Goal: Task Accomplishment & Management: Complete application form

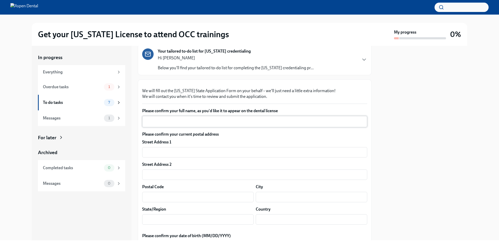
scroll to position [78, 0]
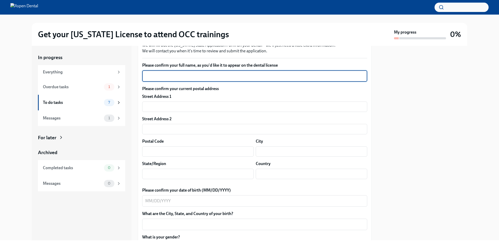
click at [178, 79] on textarea "Please confirm your full name, as you'd like it to appear on the dental license" at bounding box center [254, 76] width 219 height 6
type textarea "[PERSON_NAME]"
click at [290, 112] on input "text" at bounding box center [254, 106] width 225 height 10
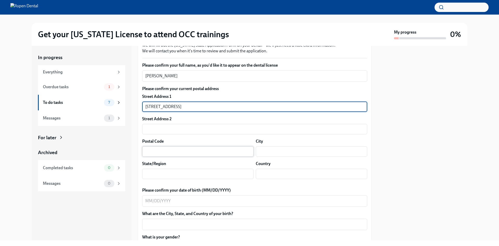
type input "[STREET_ADDRESS]"
click at [210, 156] on input "text" at bounding box center [197, 151] width 111 height 10
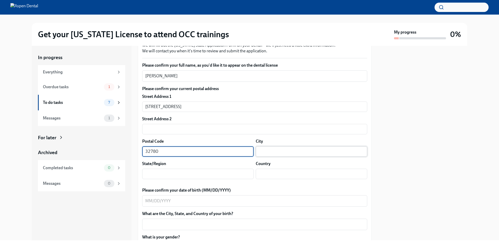
type input "32780"
click at [289, 156] on input "text" at bounding box center [311, 151] width 111 height 10
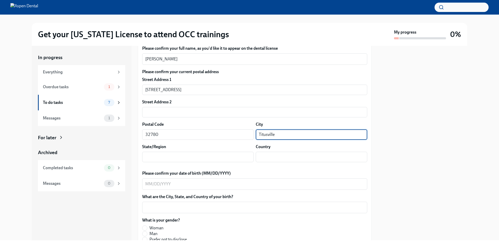
scroll to position [104, 0]
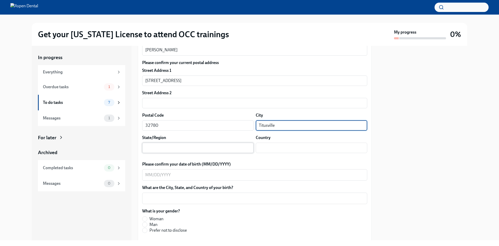
type input "Titusville"
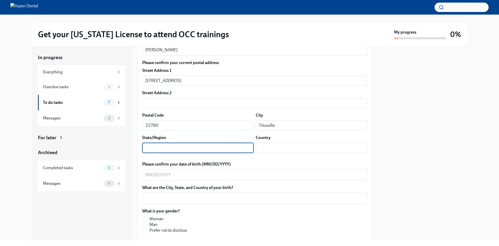
click at [182, 153] on input "text" at bounding box center [197, 147] width 111 height 10
type input "[US_STATE]"
click at [331, 153] on input "text" at bounding box center [311, 147] width 111 height 10
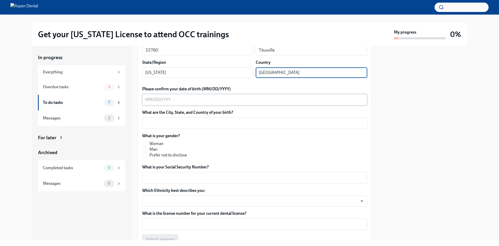
scroll to position [182, 0]
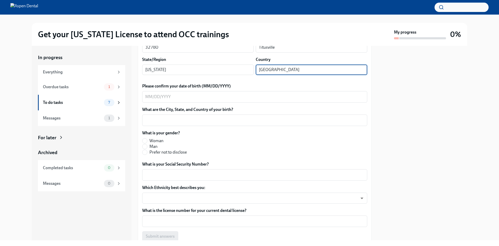
type input "[GEOGRAPHIC_DATA]"
click at [203, 89] on label "Please confirm your date of birth (MM/DD/YYYY)" at bounding box center [254, 86] width 225 height 6
click at [203, 100] on textarea "Please confirm your date of birth (MM/DD/YYYY)" at bounding box center [254, 97] width 219 height 6
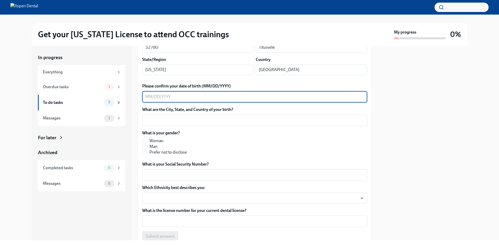
click at [197, 102] on div "x ​" at bounding box center [254, 96] width 225 height 11
type textarea "[DATE]"
click at [205, 123] on textarea "What are the City, State, and Country of your birth?" at bounding box center [254, 120] width 219 height 6
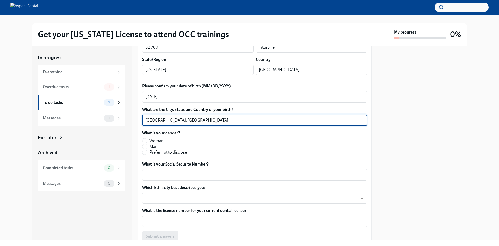
type textarea "[GEOGRAPHIC_DATA], [GEOGRAPHIC_DATA]"
click at [154, 143] on span "Woman" at bounding box center [156, 141] width 14 height 6
click at [147, 143] on input "Woman" at bounding box center [144, 140] width 5 height 5
radio input "true"
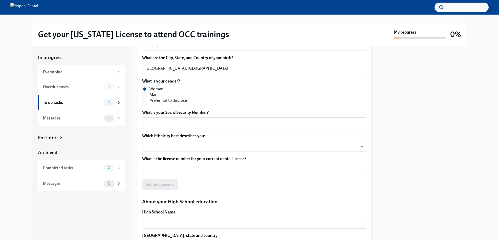
scroll to position [234, 0]
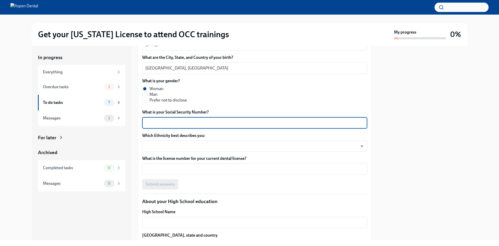
click at [177, 126] on textarea "What is your Social Security Number?" at bounding box center [254, 123] width 219 height 6
type textarea "766483086"
click at [182, 208] on body "Get your [US_STATE] License to attend OCC trainings My progress 0% In progress …" at bounding box center [249, 123] width 499 height 246
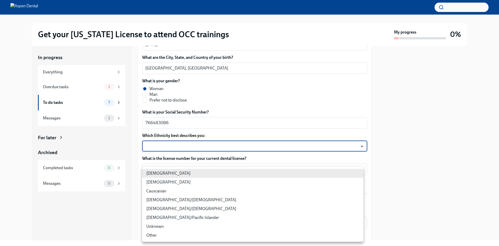
click at [170, 181] on li "[DEMOGRAPHIC_DATA]" at bounding box center [252, 181] width 221 height 9
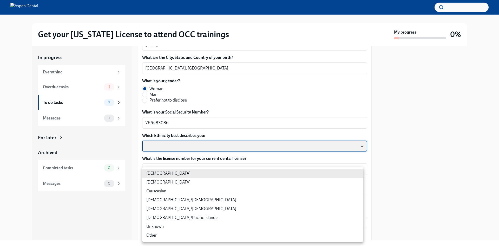
type input "930Z9RFkx"
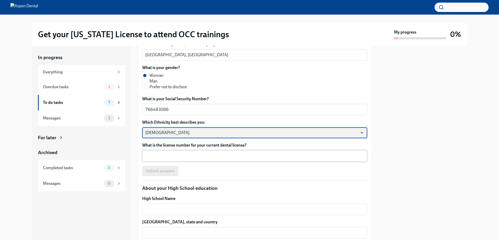
scroll to position [260, 0]
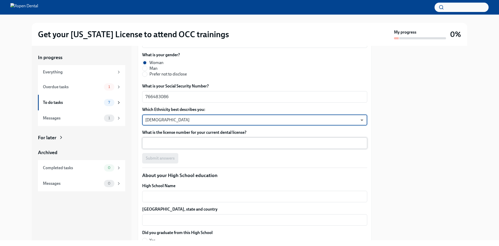
click at [170, 146] on textarea "What is the license number for your current dental license?" at bounding box center [254, 143] width 219 height 6
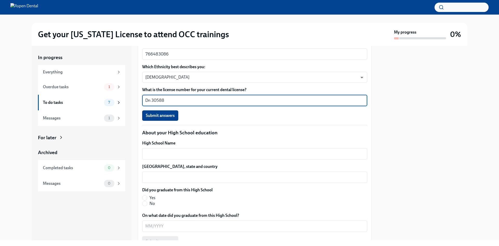
scroll to position [312, 0]
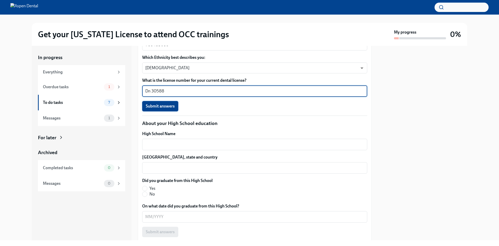
click at [158, 109] on span "Submit answers" at bounding box center [160, 105] width 29 height 5
click at [150, 94] on textarea "Dn 30588" at bounding box center [254, 91] width 219 height 6
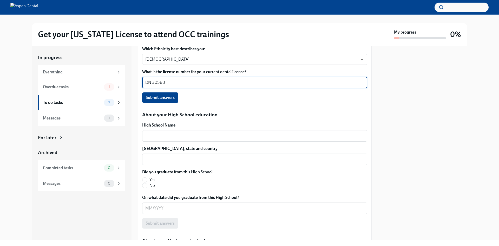
scroll to position [364, 0]
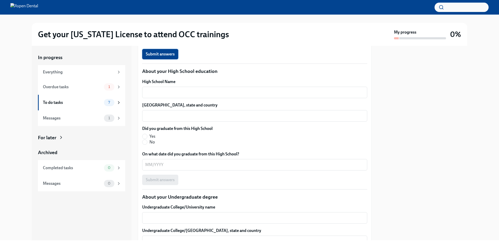
click at [156, 57] on span "Submit answers" at bounding box center [160, 53] width 29 height 5
type textarea "DN 30588"
click at [177, 95] on textarea "High School Name" at bounding box center [254, 92] width 219 height 6
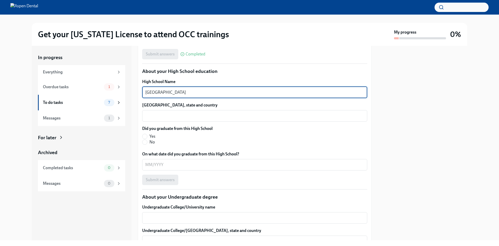
type textarea "[GEOGRAPHIC_DATA]"
click at [288, 184] on div "High School Name Astronaut High School x ​ High School city, state and country …" at bounding box center [254, 132] width 225 height 106
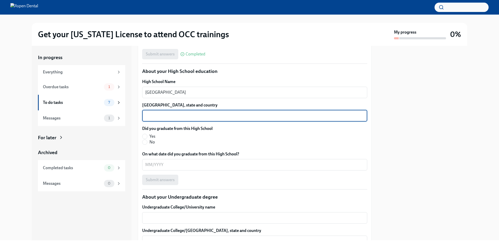
click at [288, 119] on textarea "[GEOGRAPHIC_DATA], state and country" at bounding box center [254, 115] width 219 height 6
click at [164, 119] on textarea "[GEOGRAPHIC_DATA], [GEOGRAPHIC_DATA], [GEOGRAPHIC_DATA]" at bounding box center [254, 115] width 219 height 6
click at [167, 119] on textarea "[GEOGRAPHIC_DATA], [GEOGRAPHIC_DATA], [GEOGRAPHIC_DATA]" at bounding box center [254, 115] width 219 height 6
type textarea "[GEOGRAPHIC_DATA], [US_STATE], [GEOGRAPHIC_DATA]"
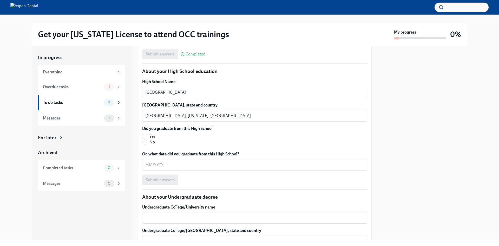
click at [149, 139] on span "Yes" at bounding box center [152, 136] width 6 height 6
click at [147, 138] on input "Yes" at bounding box center [144, 136] width 5 height 5
radio input "true"
click at [168, 168] on textarea "On what date did you graduate from this High School?" at bounding box center [254, 164] width 219 height 6
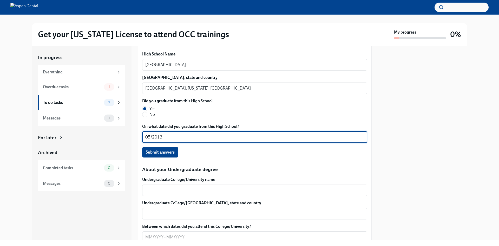
scroll to position [442, 0]
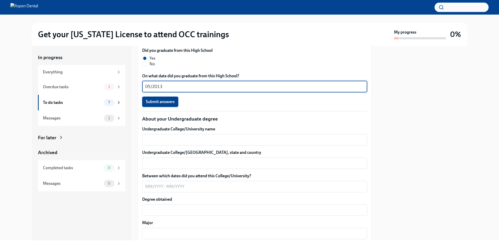
type textarea "05/2013"
click at [156, 104] on span "Submit answers" at bounding box center [160, 101] width 29 height 5
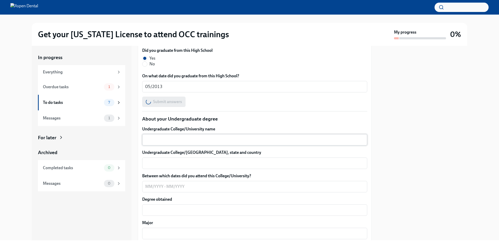
click at [187, 143] on textarea "Undergraduate College/University name" at bounding box center [254, 139] width 219 height 6
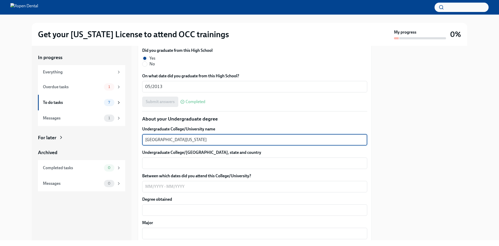
type textarea "[GEOGRAPHIC_DATA][US_STATE]"
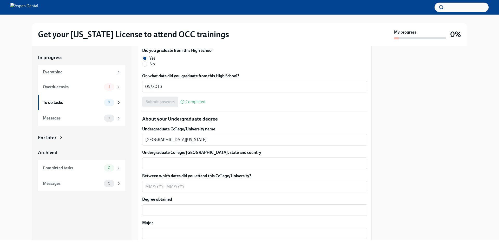
drag, startPoint x: 223, startPoint y: 99, endPoint x: 131, endPoint y: 102, distance: 92.6
click at [131, 102] on div "In progress Everything Overdue tasks 1 To do tasks 7 Messages 1 For later Archi…" at bounding box center [249, 143] width 435 height 194
click at [157, 231] on div "Undergraduate College/University name [GEOGRAPHIC_DATA][US_STATE] x ​ Undergrad…" at bounding box center [254, 202] width 225 height 153
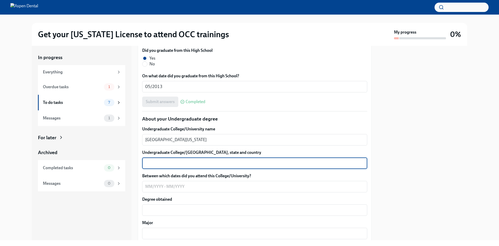
click at [156, 166] on textarea "Undergraduate College/[GEOGRAPHIC_DATA], state and country" at bounding box center [254, 163] width 219 height 6
paste textarea "[GEOGRAPHIC_DATA], [US_STATE], [GEOGRAPHIC_DATA]"
drag, startPoint x: 160, startPoint y: 223, endPoint x: 145, endPoint y: 223, distance: 15.1
click at [145, 169] on div "[GEOGRAPHIC_DATA], [US_STATE], [GEOGRAPHIC_DATA] x ​" at bounding box center [254, 162] width 225 height 11
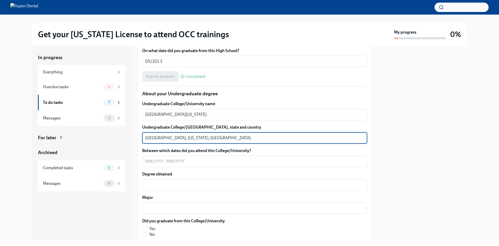
scroll to position [494, 0]
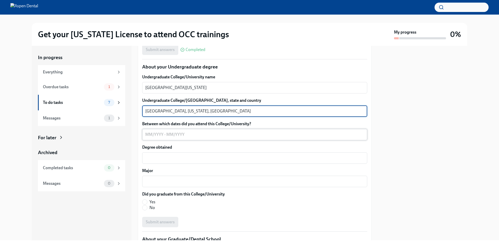
type textarea "[GEOGRAPHIC_DATA], [US_STATE], [GEOGRAPHIC_DATA]"
click at [214, 137] on textarea "Between which dates did you attend this College/University?" at bounding box center [254, 134] width 219 height 6
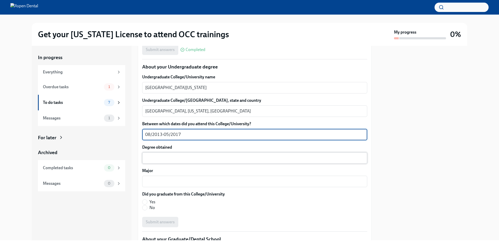
type textarea "08/2013-05/2017"
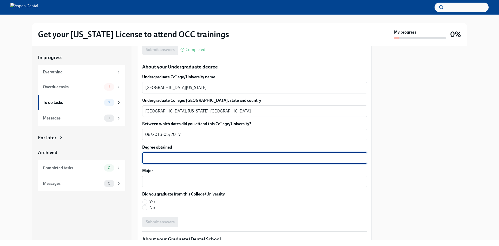
click at [191, 161] on textarea "Degree obtained" at bounding box center [254, 158] width 219 height 6
type textarea "B"
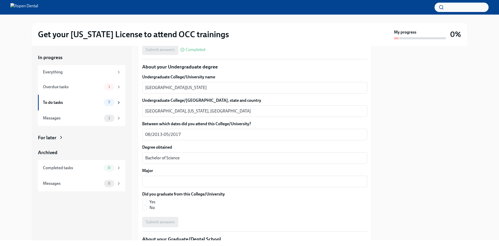
drag, startPoint x: 197, startPoint y: 213, endPoint x: 134, endPoint y: 213, distance: 63.4
click at [135, 213] on div "In progress Everything Overdue tasks 1 To do tasks 7 Messages 1 For later Archi…" at bounding box center [249, 143] width 435 height 194
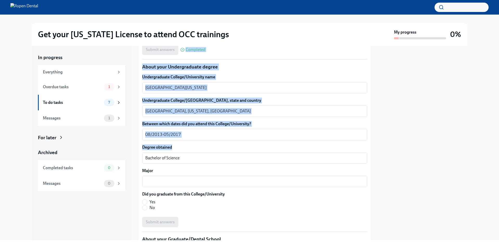
drag, startPoint x: 134, startPoint y: 213, endPoint x: 123, endPoint y: 214, distance: 11.2
click at [123, 214] on div "In progress Everything Overdue tasks 1 To do tasks 7 Messages 1 For later Archi…" at bounding box center [249, 143] width 435 height 194
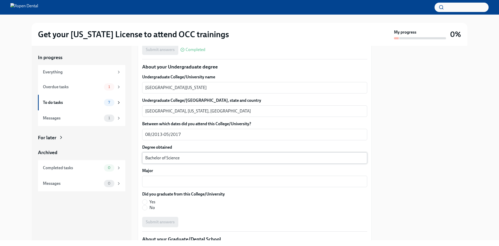
click at [147, 163] on div "Bachelor of Science x ​" at bounding box center [254, 157] width 225 height 11
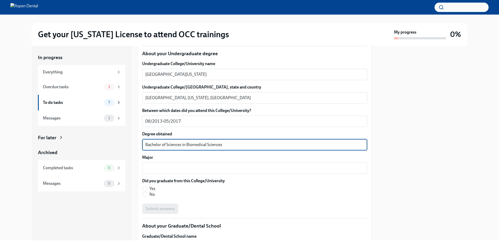
scroll to position [520, 0]
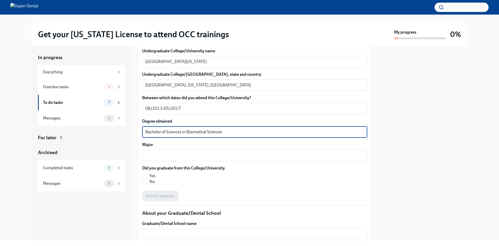
drag, startPoint x: 182, startPoint y: 191, endPoint x: 238, endPoint y: 199, distance: 56.6
click at [238, 199] on div "Undergraduate College/University name [GEOGRAPHIC_DATA][US_STATE] x ​ Undergrad…" at bounding box center [254, 124] width 225 height 153
type textarea "Bachelor of Sciences"
click at [182, 147] on label "Major" at bounding box center [254, 145] width 225 height 6
click at [182, 158] on textarea "Major" at bounding box center [254, 155] width 219 height 6
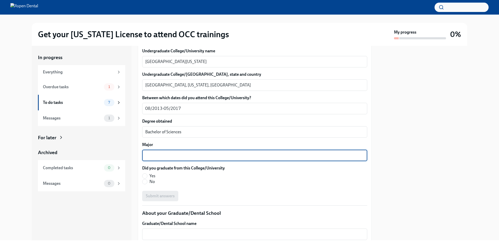
click at [184, 158] on textarea "Major" at bounding box center [254, 155] width 219 height 6
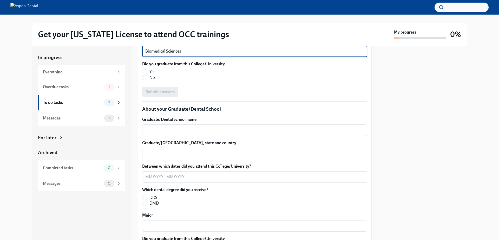
type textarea "Biomedical Sciences"
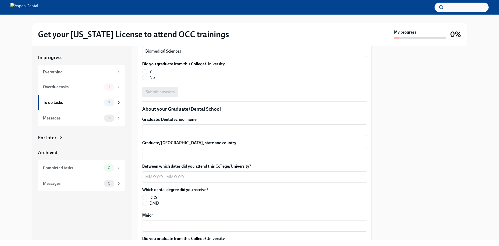
click at [149, 75] on label "Yes" at bounding box center [181, 72] width 78 height 6
click at [147, 74] on input "Yes" at bounding box center [144, 71] width 5 height 5
radio input "true"
click at [173, 94] on span "Submit answers" at bounding box center [160, 91] width 29 height 5
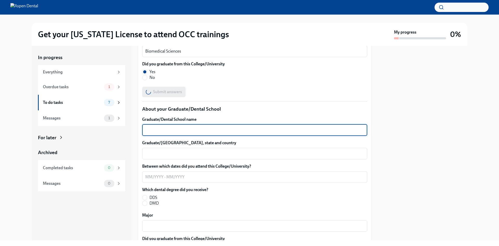
click at [181, 133] on textarea "Graduate/Dental School name" at bounding box center [254, 130] width 219 height 6
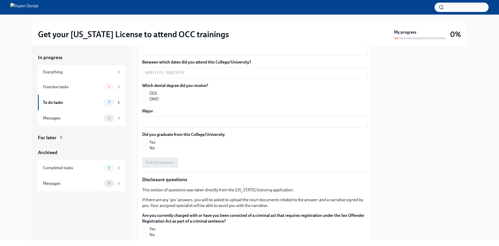
scroll to position [701, 0]
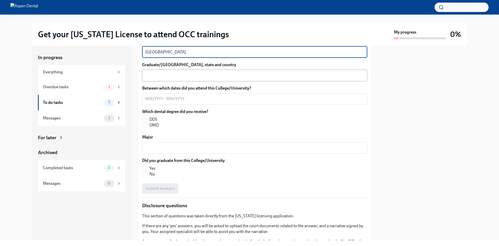
type textarea "[GEOGRAPHIC_DATA]"
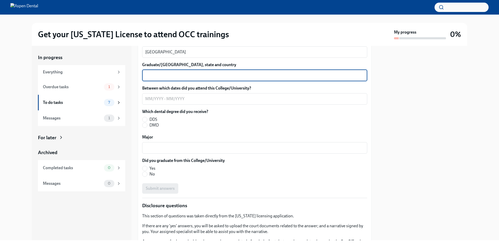
click at [157, 78] on textarea "Graduate/[GEOGRAPHIC_DATA], state and country" at bounding box center [254, 75] width 219 height 6
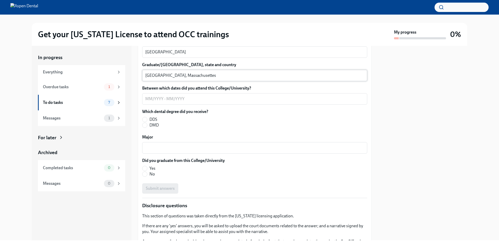
drag, startPoint x: 174, startPoint y: 130, endPoint x: 172, endPoint y: 131, distance: 2.7
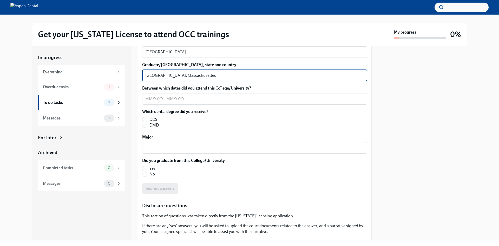
drag, startPoint x: 172, startPoint y: 131, endPoint x: 169, endPoint y: 138, distance: 7.6
type textarea "[GEOGRAPHIC_DATA], [US_STATE], [GEOGRAPHIC_DATA]"
click at [168, 104] on div "x ​" at bounding box center [254, 98] width 225 height 11
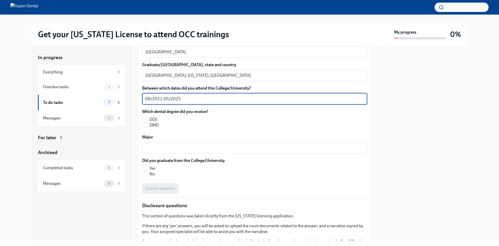
type textarea "08/2021-05/2025"
click at [151, 128] on span "DMD" at bounding box center [153, 125] width 9 height 6
click at [147, 127] on input "DMD" at bounding box center [144, 125] width 5 height 5
radio input "true"
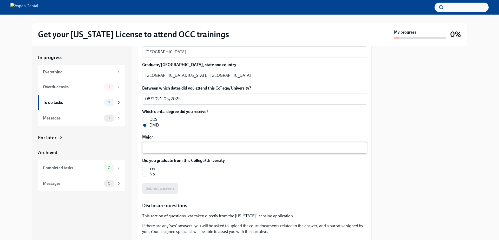
click at [151, 151] on textarea "Major" at bounding box center [254, 147] width 219 height 6
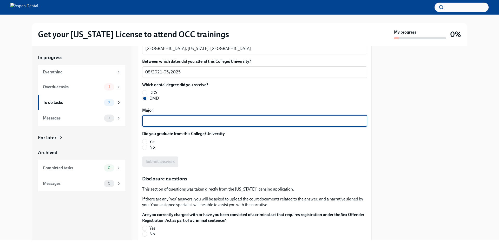
scroll to position [753, 0]
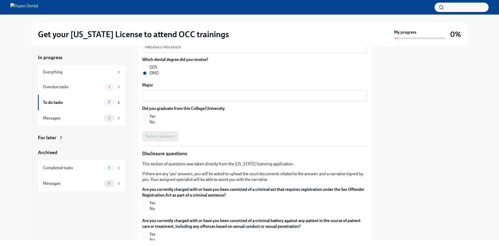
click at [154, 119] on span "Yes" at bounding box center [152, 116] width 6 height 6
click at [147, 118] on input "Yes" at bounding box center [144, 116] width 5 height 5
radio input "true"
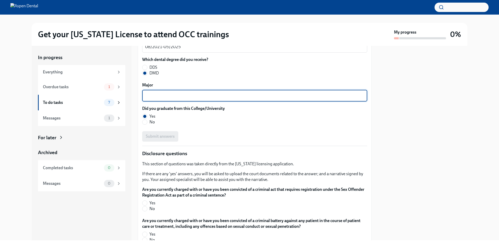
click at [152, 99] on textarea "Major" at bounding box center [254, 95] width 219 height 6
type textarea "Doctor of Dental Medicine"
click at [164, 139] on span "Submit answers" at bounding box center [160, 136] width 29 height 5
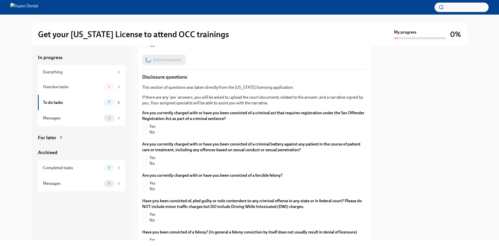
scroll to position [831, 0]
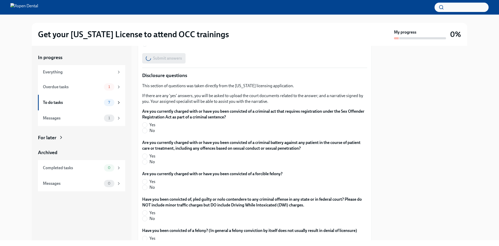
click at [151, 133] on span "No" at bounding box center [151, 131] width 5 height 6
click at [147, 133] on input "No" at bounding box center [144, 130] width 5 height 5
radio input "true"
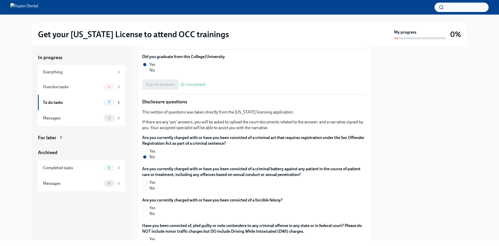
scroll to position [883, 0]
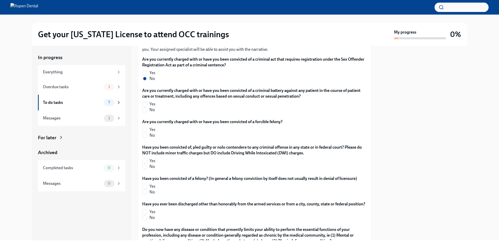
click at [158, 112] on label "No" at bounding box center [252, 110] width 221 height 6
click at [147, 112] on input "No" at bounding box center [144, 109] width 5 height 5
radio input "true"
click at [153, 138] on span "No" at bounding box center [151, 135] width 5 height 6
click at [147, 137] on input "No" at bounding box center [144, 135] width 5 height 5
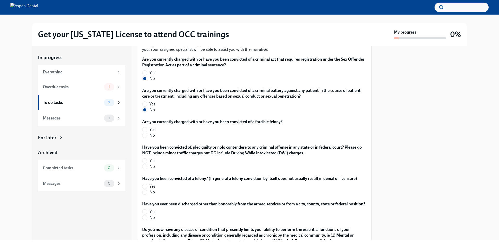
radio input "true"
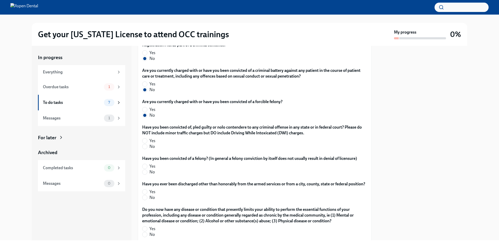
scroll to position [935, 0]
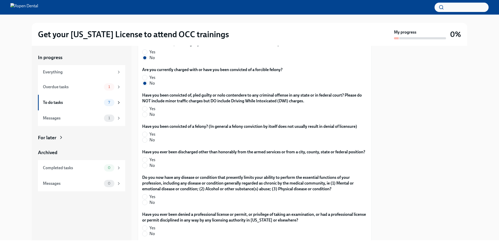
click at [154, 119] on div "Have you been convicted of, pled guilty or nolo contendere to any criminal offe…" at bounding box center [254, 105] width 225 height 27
click at [153, 117] on span "No" at bounding box center [151, 114] width 5 height 6
click at [147, 117] on input "No" at bounding box center [144, 114] width 5 height 5
radio input "true"
click at [151, 143] on span "No" at bounding box center [151, 140] width 5 height 6
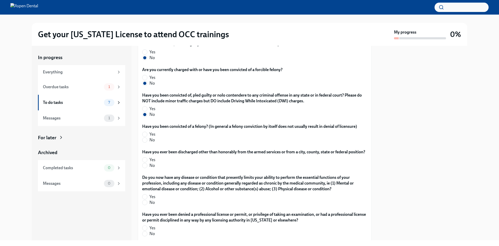
click at [147, 142] on input "No" at bounding box center [144, 139] width 5 height 5
radio input "true"
click at [151, 168] on span "No" at bounding box center [151, 165] width 5 height 6
click at [147, 168] on input "No" at bounding box center [144, 165] width 5 height 5
radio input "true"
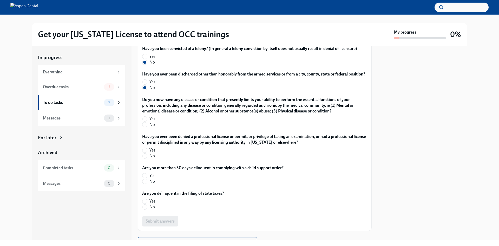
scroll to position [1013, 0]
click at [153, 127] on span "No" at bounding box center [151, 124] width 5 height 6
click at [147, 127] on input "No" at bounding box center [144, 124] width 5 height 5
radio input "true"
click at [149, 158] on label "No" at bounding box center [252, 156] width 221 height 6
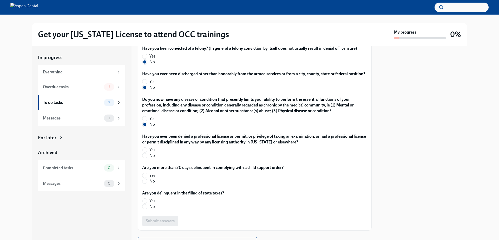
click at [147, 158] on input "No" at bounding box center [144, 155] width 5 height 5
radio input "true"
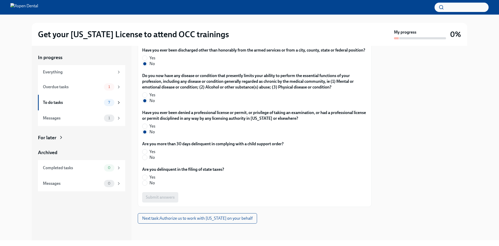
click at [153, 160] on span "No" at bounding box center [151, 157] width 5 height 6
click at [147, 160] on input "No" at bounding box center [144, 157] width 5 height 5
radio input "true"
click at [150, 186] on span "No" at bounding box center [151, 183] width 5 height 6
click at [147, 185] on input "No" at bounding box center [144, 182] width 5 height 5
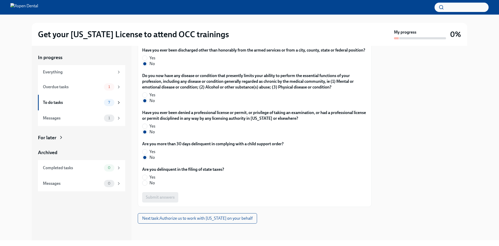
radio input "true"
click at [156, 200] on span "Submit answers" at bounding box center [160, 196] width 29 height 5
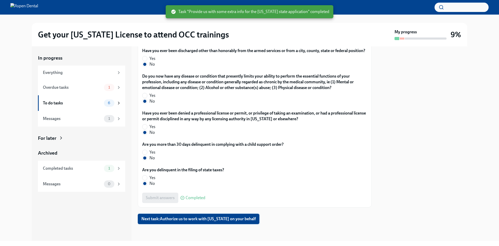
click at [198, 217] on span "Next task : Authorize us to work with [US_STATE] on your behalf" at bounding box center [198, 218] width 114 height 5
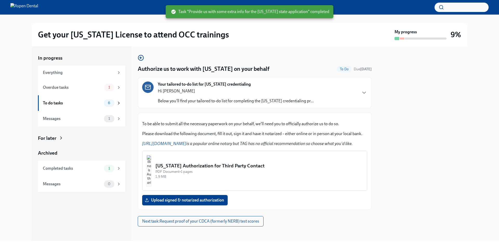
scroll to position [63, 0]
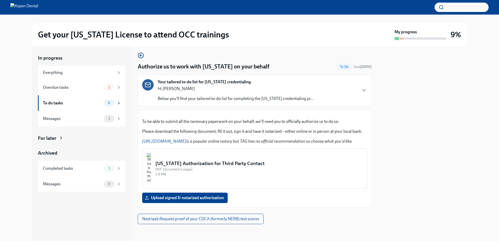
click at [205, 165] on div "[US_STATE] Authorization for Third Party Contact" at bounding box center [258, 163] width 207 height 7
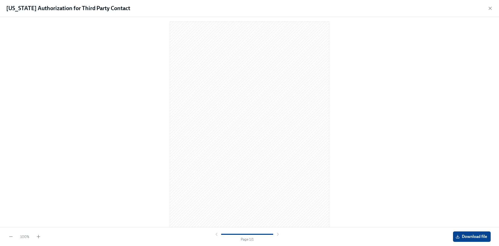
scroll to position [5, 0]
click at [474, 235] on span "Download file" at bounding box center [471, 236] width 30 height 5
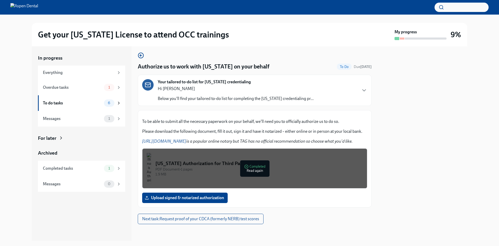
scroll to position [63, 0]
click at [196, 220] on span "Next task : Request proof of your CDCA (formerly NERB) test scores" at bounding box center [200, 218] width 117 height 5
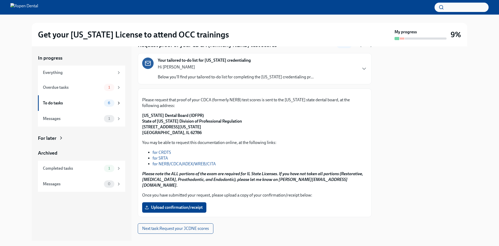
scroll to position [88, 0]
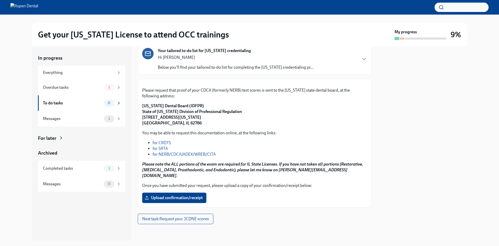
click at [163, 156] on link "for NERB/CDCA/ADEX/WREB/CITA" at bounding box center [184, 153] width 63 height 5
click at [191, 216] on span "Next task : Request your JCDNE scores" at bounding box center [175, 218] width 67 height 5
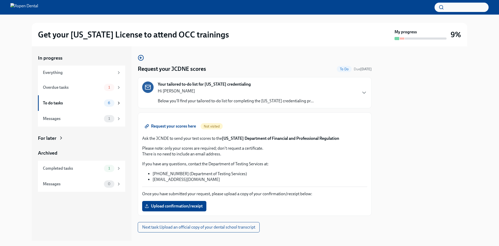
scroll to position [69, 0]
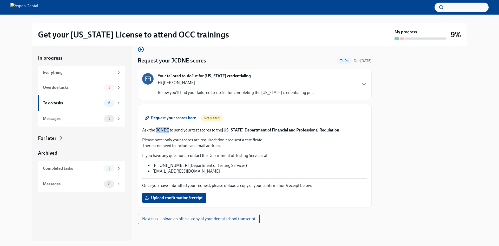
drag, startPoint x: 169, startPoint y: 129, endPoint x: 156, endPoint y: 129, distance: 12.7
click at [156, 129] on p "Ask the JCNDE to send your test scores to the [US_STATE] Department of Financia…" at bounding box center [254, 130] width 225 height 6
copy p "JCNDE"
click at [167, 220] on span "Next task : Upload an official copy of your dental school transcript" at bounding box center [198, 218] width 113 height 5
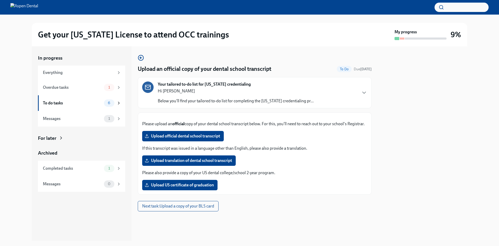
scroll to position [54, 0]
click at [156, 208] on span "Next task : Upload a copy of your BLS card" at bounding box center [178, 205] width 72 height 5
